Goal: Navigation & Orientation: Find specific page/section

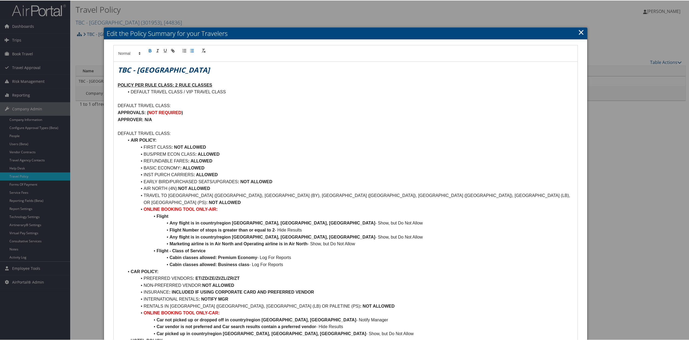
click at [579, 32] on link "×" at bounding box center [581, 31] width 6 height 11
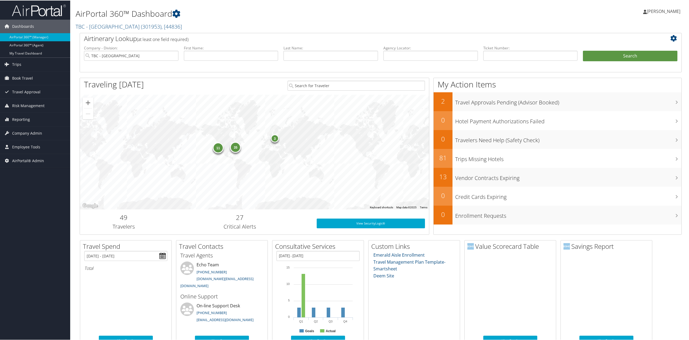
click at [41, 15] on img at bounding box center [39, 10] width 54 height 13
drag, startPoint x: 40, startPoint y: 120, endPoint x: 36, endPoint y: 141, distance: 21.2
click at [40, 120] on link "Reporting" at bounding box center [35, 119] width 70 height 14
